Goal: Task Accomplishment & Management: Manage account settings

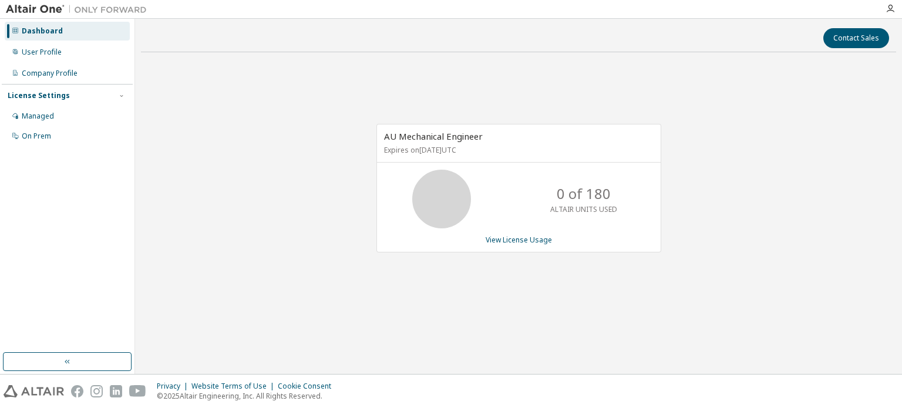
drag, startPoint x: 455, startPoint y: 150, endPoint x: 385, endPoint y: 136, distance: 70.7
click at [386, 136] on div "AU Mechanical Engineer Expires on April 24, 2026 UTC" at bounding box center [519, 144] width 284 height 38
click at [38, 113] on div "Managed" at bounding box center [38, 116] width 32 height 9
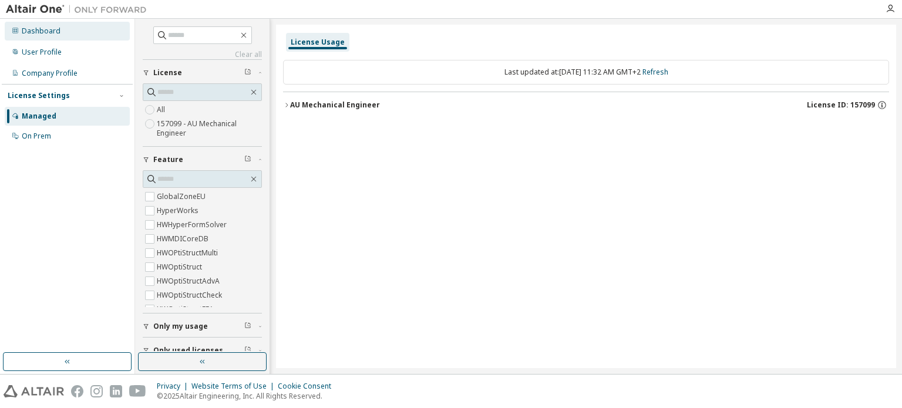
click at [52, 33] on div "Dashboard" at bounding box center [41, 30] width 39 height 9
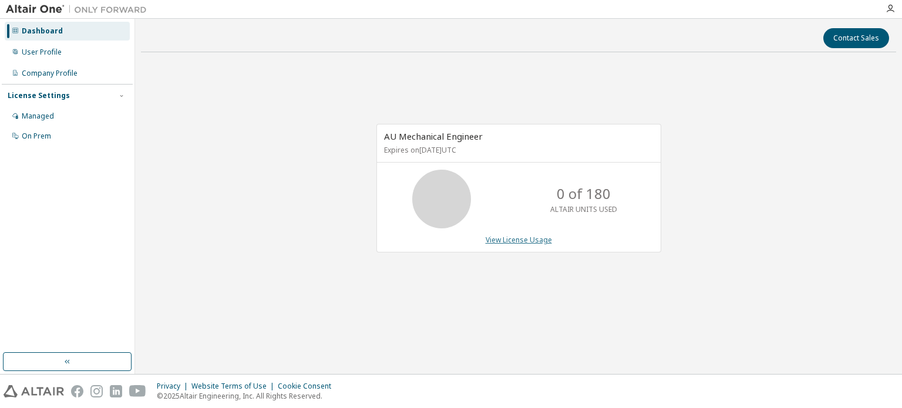
click at [541, 237] on link "View License Usage" at bounding box center [519, 240] width 66 height 10
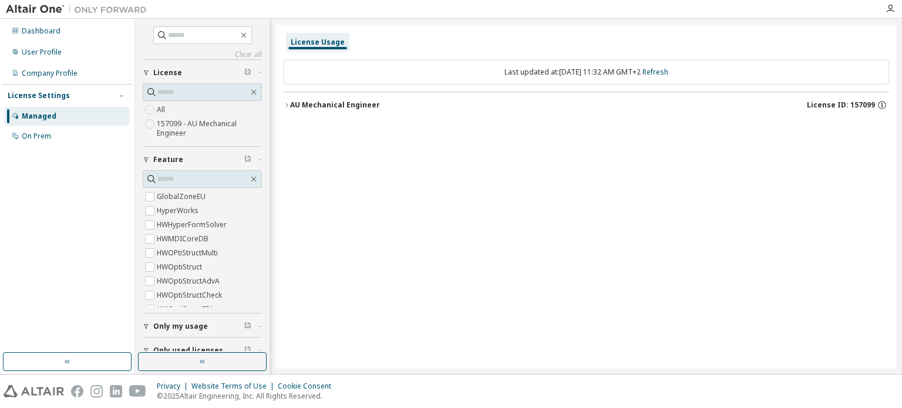
click at [289, 103] on icon "button" at bounding box center [286, 105] width 7 height 7
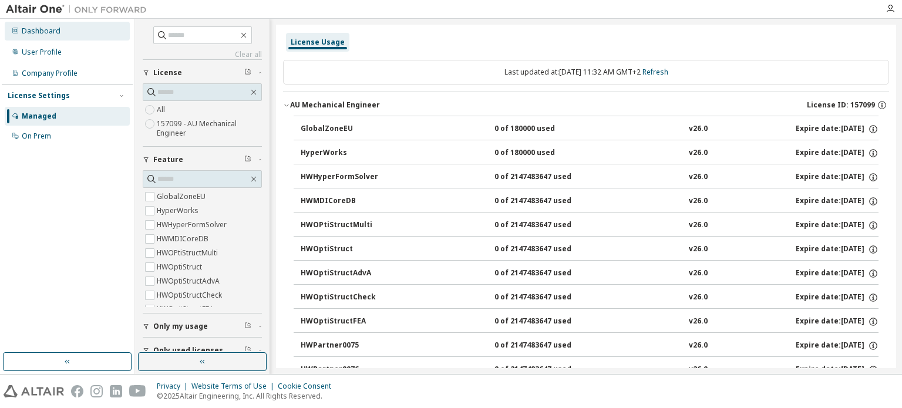
click at [48, 32] on div "Dashboard" at bounding box center [41, 30] width 39 height 9
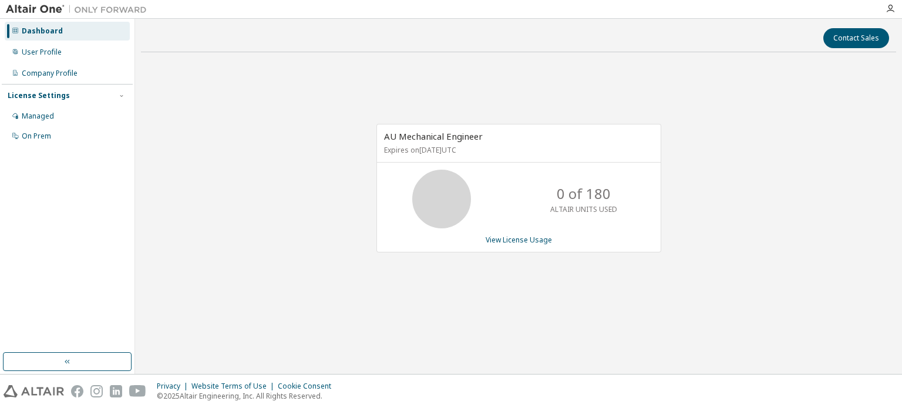
click at [512, 152] on p "Expires on April 24, 2026 UTC" at bounding box center [517, 150] width 267 height 10
click at [460, 145] on p "Expires on April 24, 2026 UTC" at bounding box center [517, 150] width 267 height 10
click at [55, 55] on div "User Profile" at bounding box center [42, 52] width 40 height 9
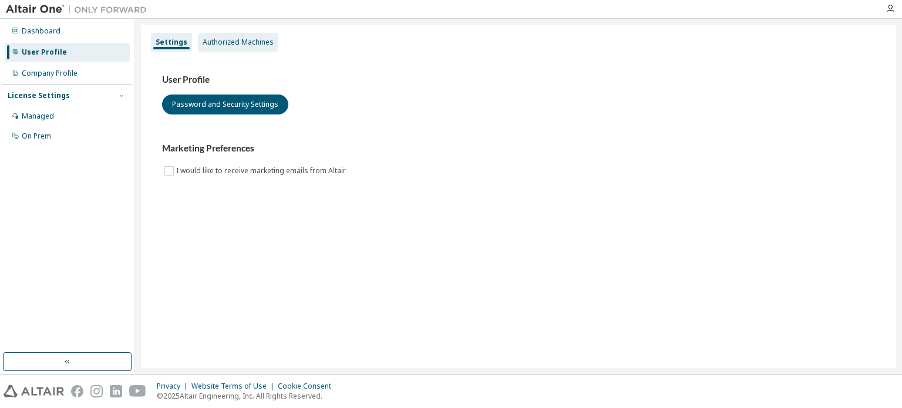
click at [212, 44] on div "Authorized Machines" at bounding box center [238, 42] width 71 height 9
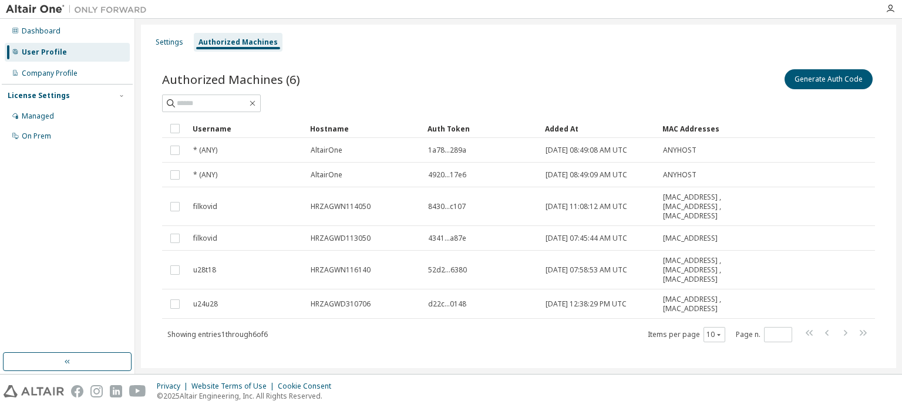
scroll to position [11, 0]
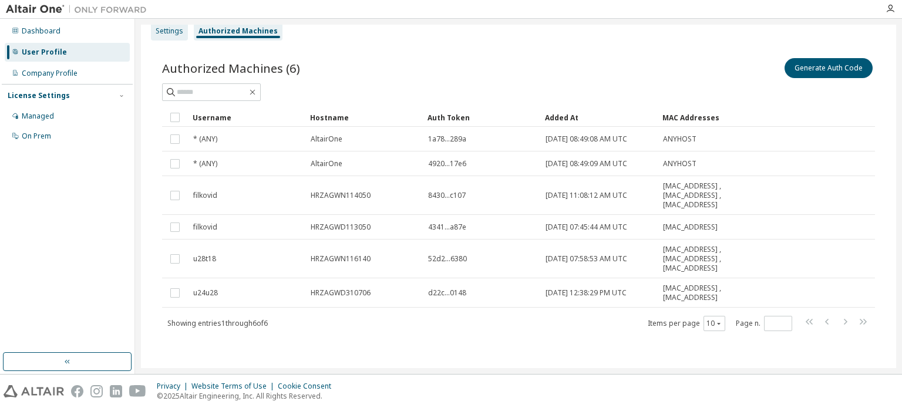
click at [157, 32] on div "Settings" at bounding box center [170, 30] width 28 height 9
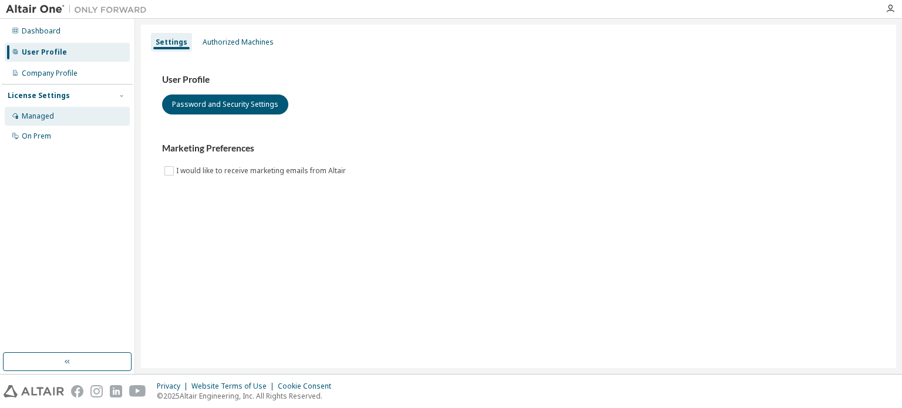
click at [38, 119] on div "Managed" at bounding box center [38, 116] width 32 height 9
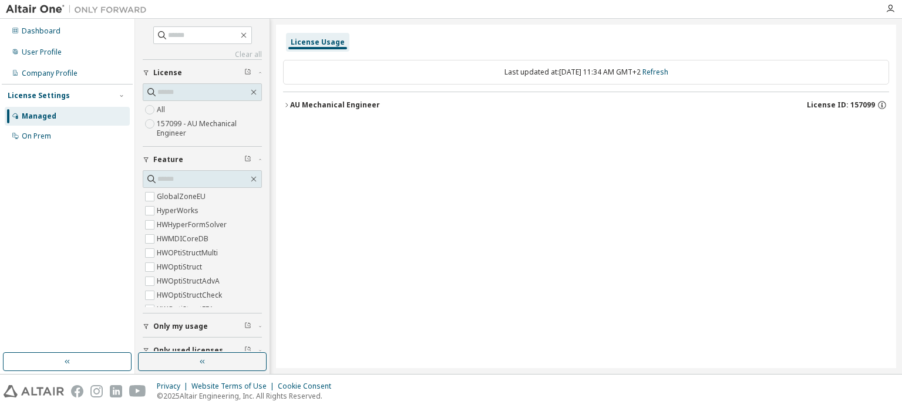
click at [288, 104] on icon "button" at bounding box center [286, 105] width 7 height 7
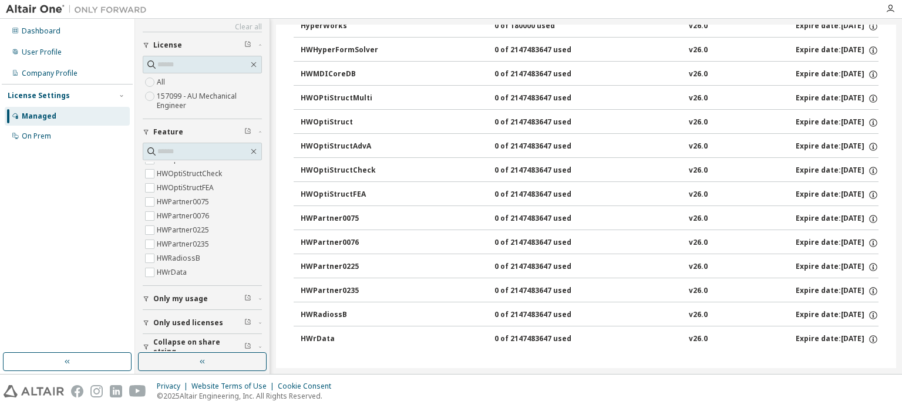
scroll to position [38, 0]
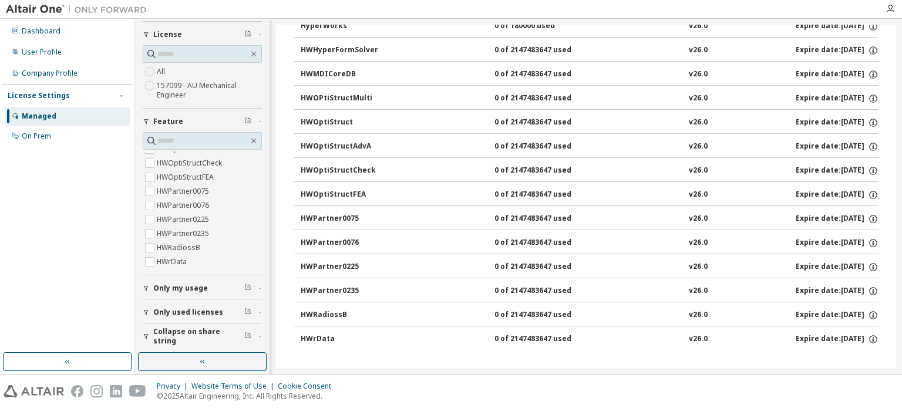
click at [184, 287] on span "Only my usage" at bounding box center [180, 288] width 55 height 9
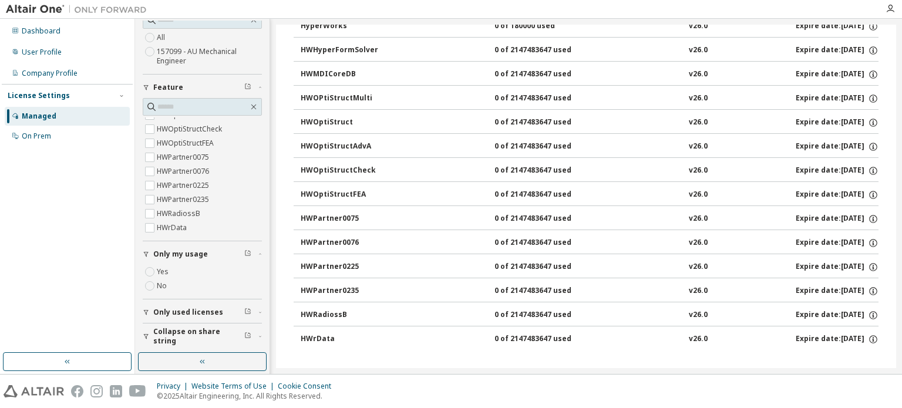
click at [181, 314] on span "Only used licenses" at bounding box center [188, 312] width 70 height 9
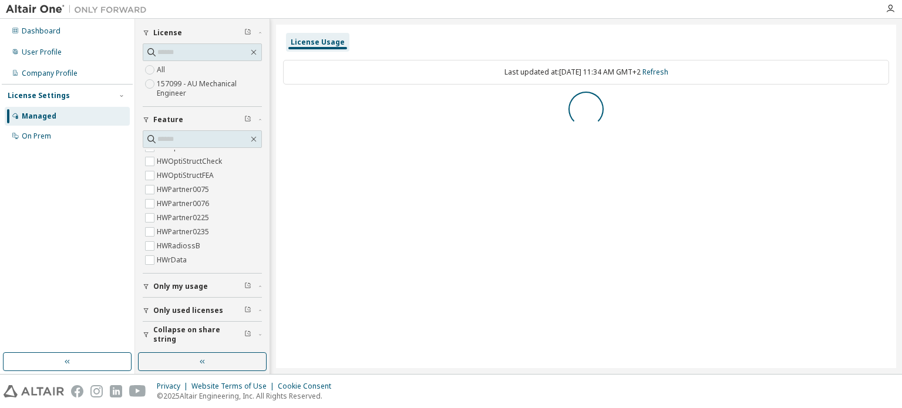
scroll to position [0, 0]
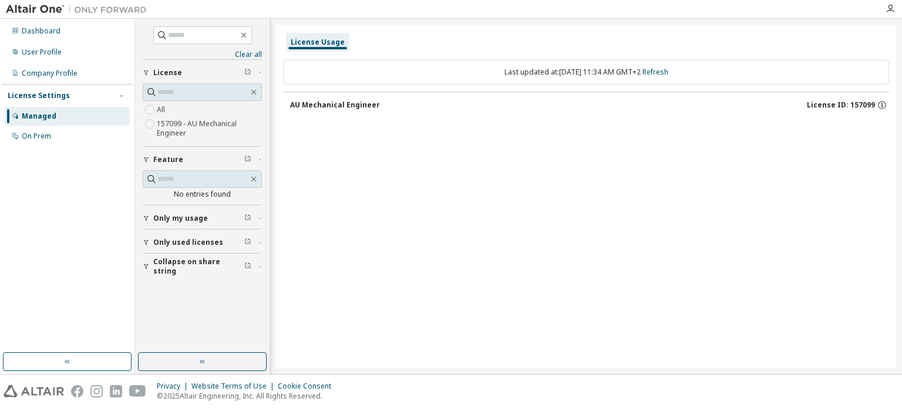
click at [185, 221] on span "Only my usage" at bounding box center [180, 218] width 55 height 9
click at [183, 273] on span "Only used licenses" at bounding box center [188, 276] width 70 height 9
click at [260, 275] on icon "button" at bounding box center [260, 277] width 7 height 4
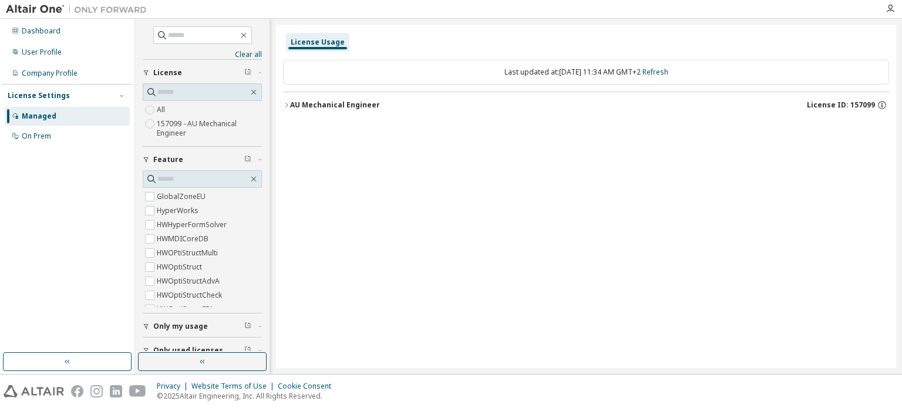
click at [288, 103] on icon "button" at bounding box center [286, 105] width 7 height 7
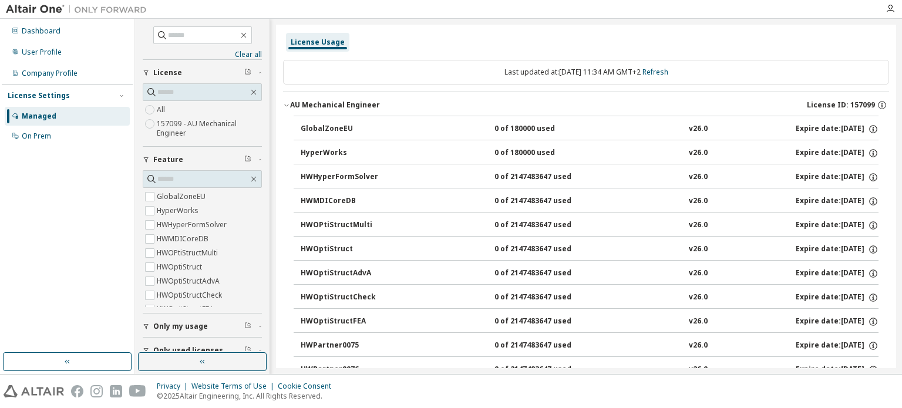
click at [318, 125] on div "GlobalZoneEU" at bounding box center [354, 129] width 106 height 11
click at [869, 129] on icon "button" at bounding box center [873, 129] width 11 height 11
click at [616, 125] on div "GlobalZoneEU 0 of 180000 used v26.0 Expire date: 2026-04-24" at bounding box center [590, 129] width 578 height 11
click at [38, 33] on div "Dashboard" at bounding box center [41, 30] width 39 height 9
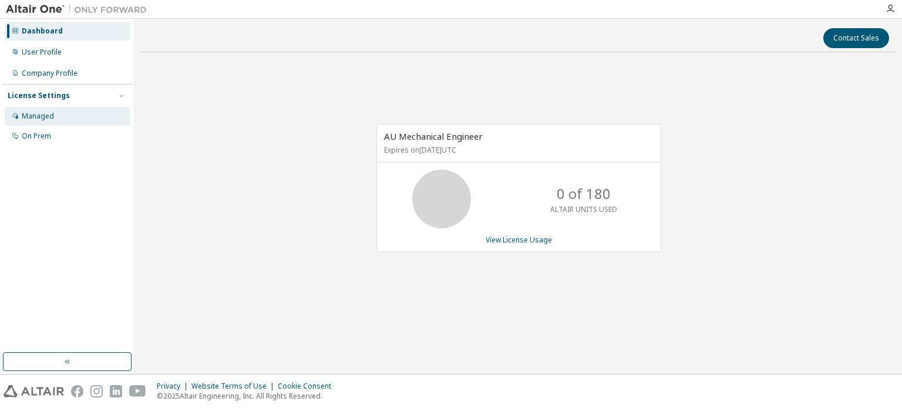
click at [28, 116] on div "Managed" at bounding box center [38, 116] width 32 height 9
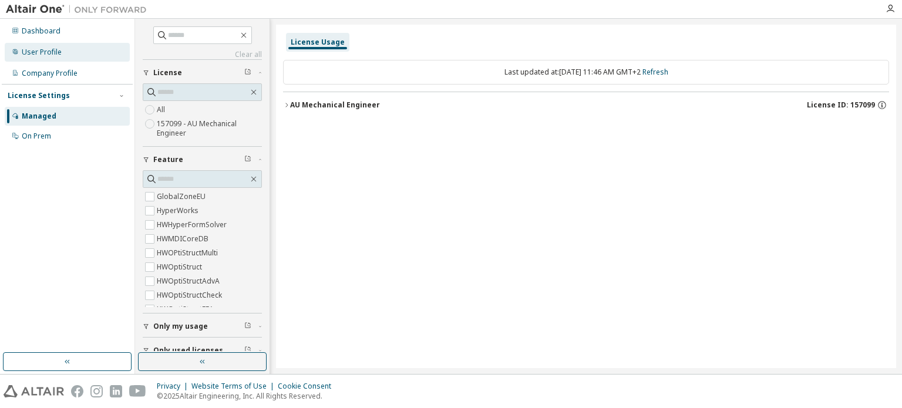
click at [49, 56] on div "User Profile" at bounding box center [42, 52] width 40 height 9
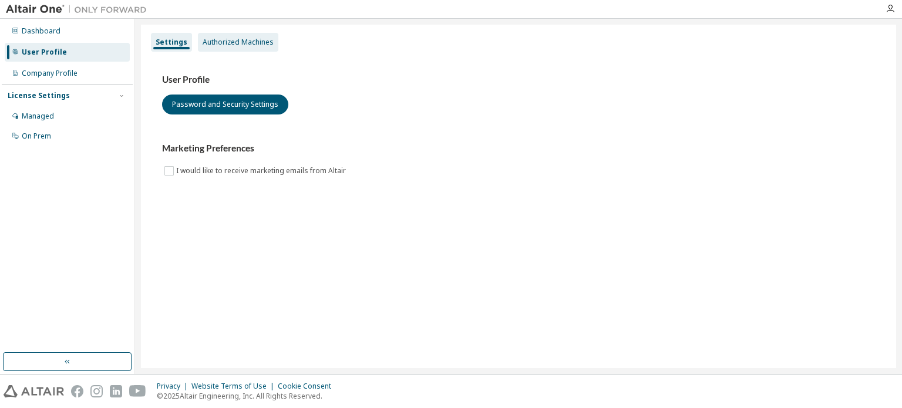
click at [234, 45] on div "Authorized Machines" at bounding box center [238, 42] width 71 height 9
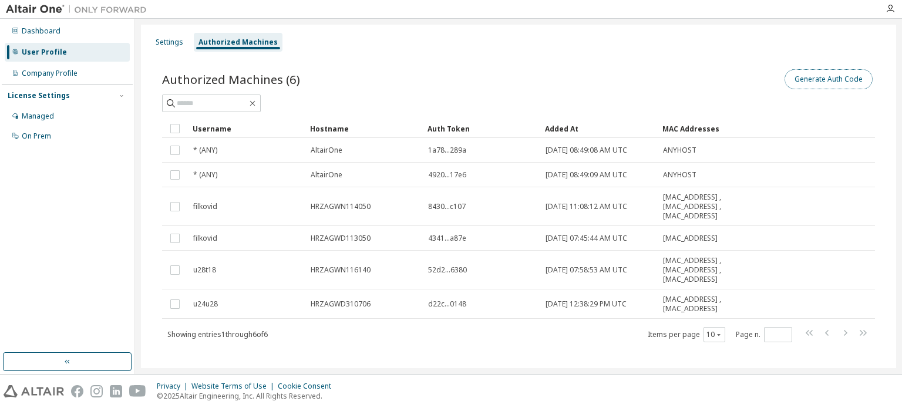
click at [815, 75] on button "Generate Auth Code" at bounding box center [829, 79] width 88 height 20
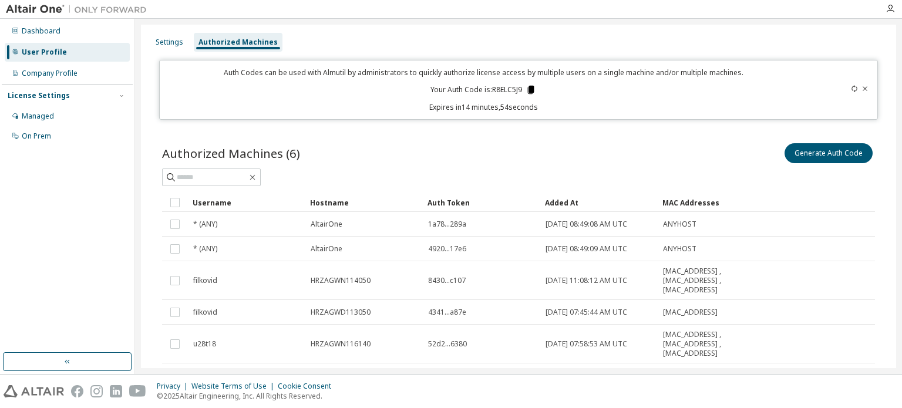
click at [528, 89] on icon at bounding box center [531, 90] width 6 height 8
